Goal: Transaction & Acquisition: Purchase product/service

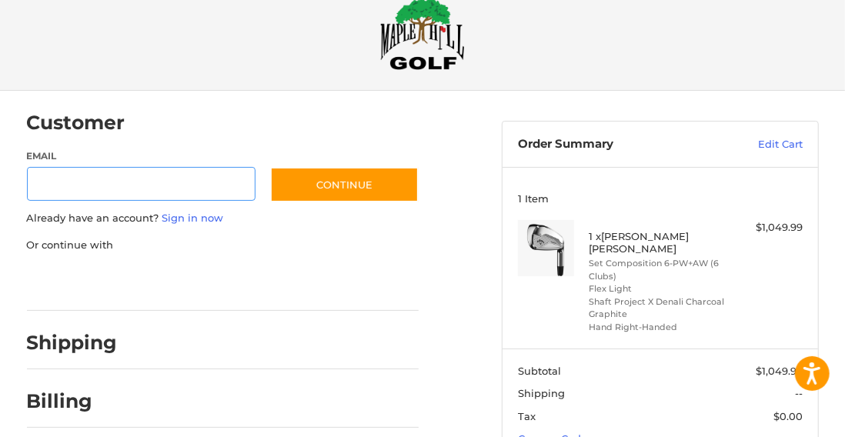
scroll to position [58, 0]
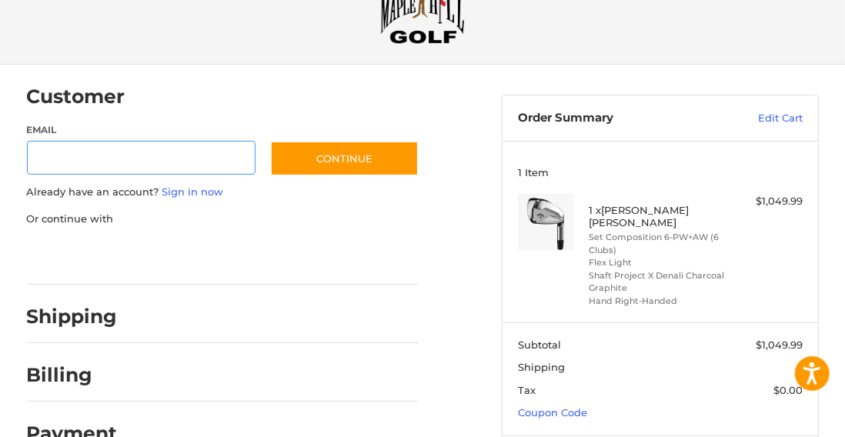
click at [61, 154] on input "Email" at bounding box center [141, 158] width 229 height 35
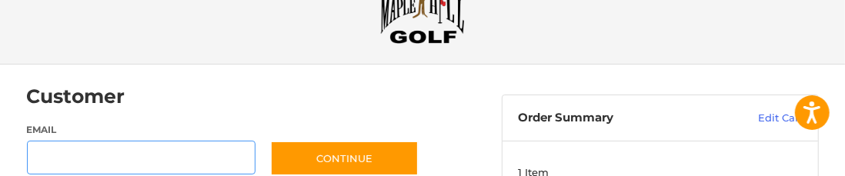
type input "**********"
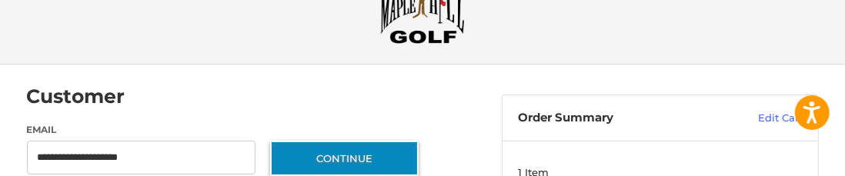
click at [368, 155] on button "Continue" at bounding box center [344, 158] width 149 height 35
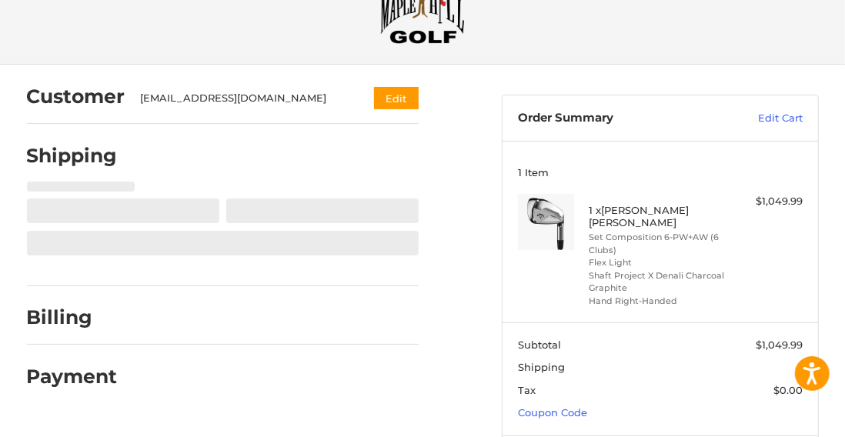
select select "**"
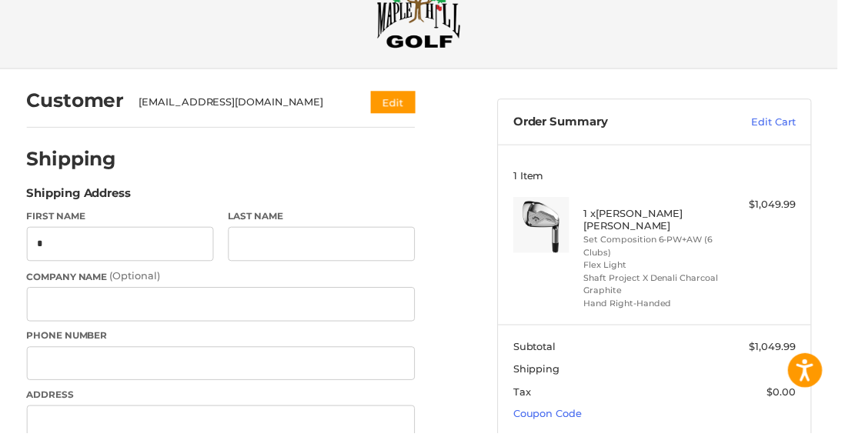
type input "*"
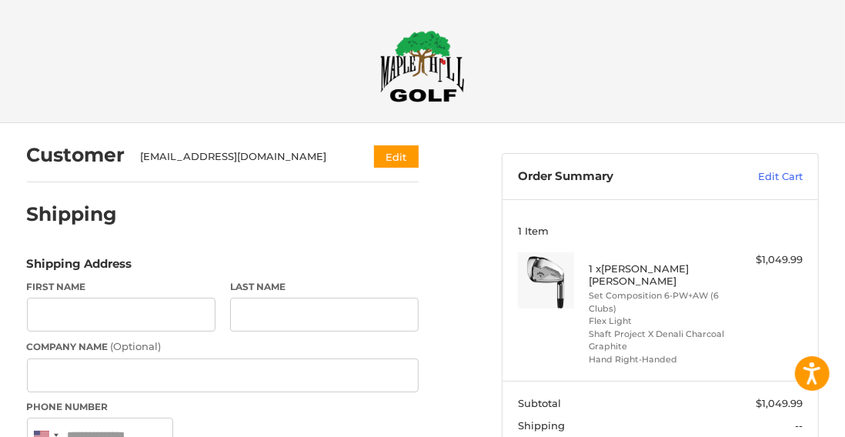
scroll to position [91, 0]
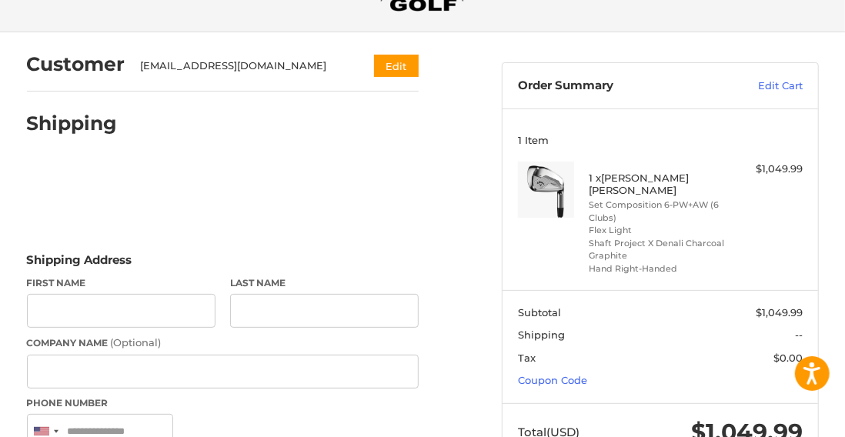
click at [565, 381] on section "Subtotal $1,049.99 Shipping -- Tax $0.00 Coupon Code" at bounding box center [660, 346] width 315 height 113
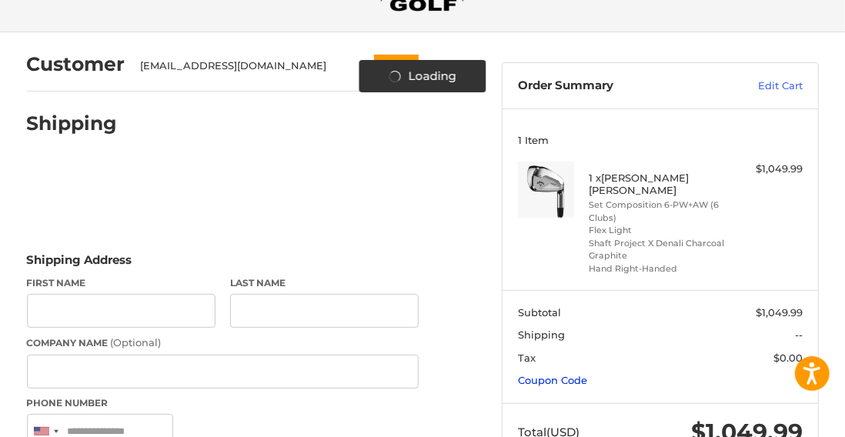
click at [568, 374] on link "Coupon Code" at bounding box center [552, 380] width 69 height 12
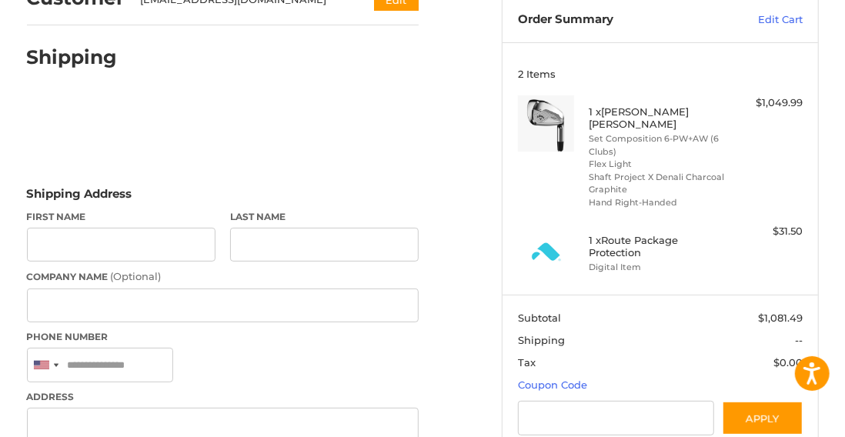
scroll to position [158, 0]
click at [567, 378] on link "Coupon Code" at bounding box center [552, 384] width 69 height 12
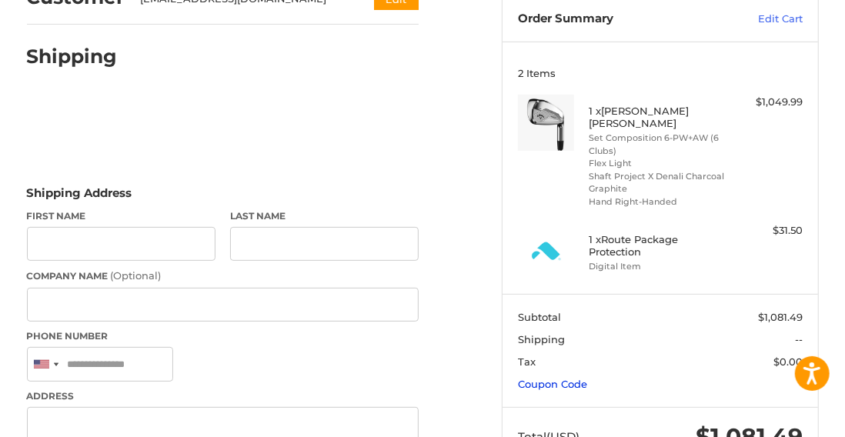
click at [576, 378] on link "Coupon Code" at bounding box center [552, 384] width 69 height 12
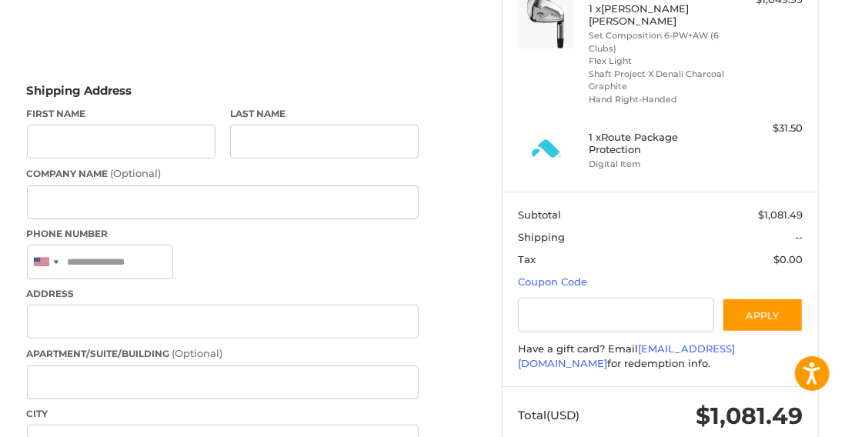
scroll to position [259, 0]
click at [554, 305] on input "Gift Certificate or Coupon Code" at bounding box center [616, 316] width 196 height 35
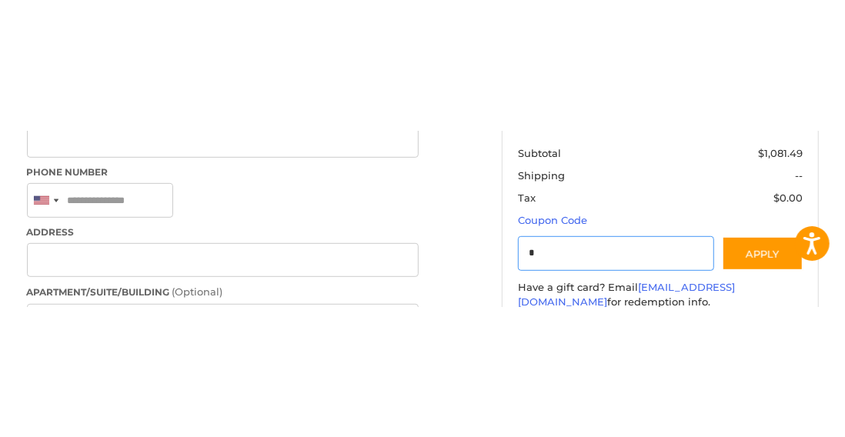
scroll to position [473, 0]
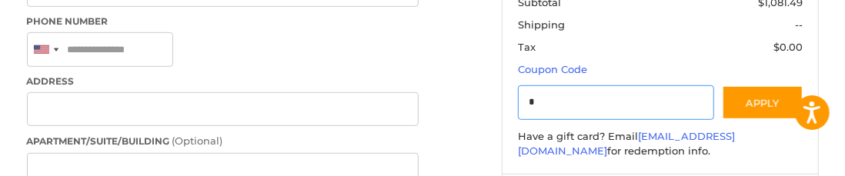
type input "*"
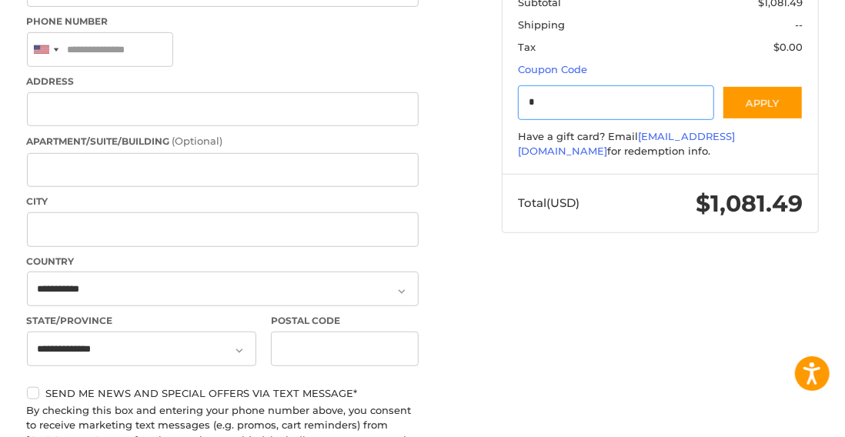
click at [545, 88] on input "*" at bounding box center [616, 102] width 196 height 35
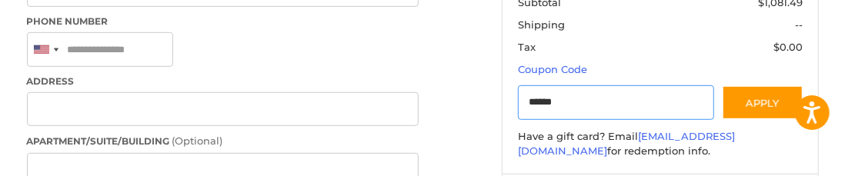
type input "******"
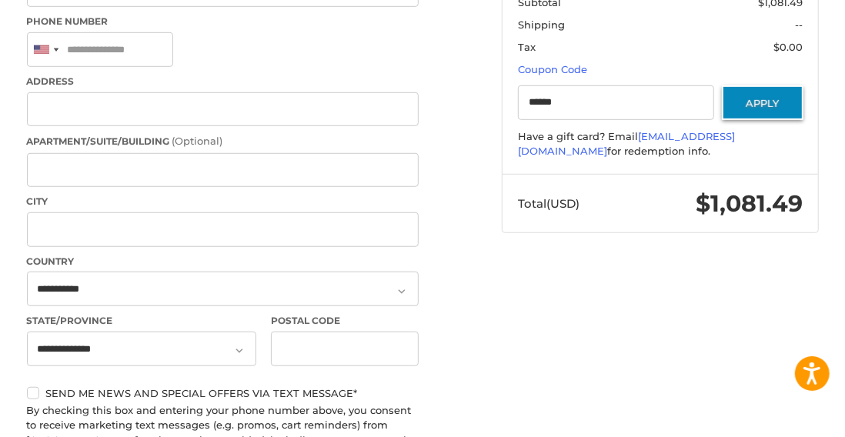
click at [771, 88] on button "Apply" at bounding box center [763, 102] width 82 height 35
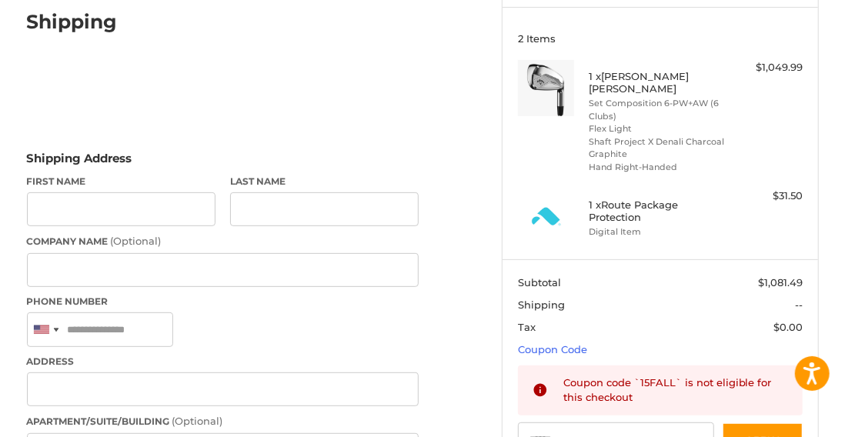
scroll to position [192, 0]
click at [636, 199] on h4 "1 x Route Package Protection" at bounding box center [658, 211] width 139 height 25
click at [636, 209] on h4 "1 x Route Package Protection" at bounding box center [658, 211] width 139 height 25
click at [632, 205] on h4 "1 x Route Package Protection" at bounding box center [658, 211] width 139 height 25
